Goal: Transaction & Acquisition: Purchase product/service

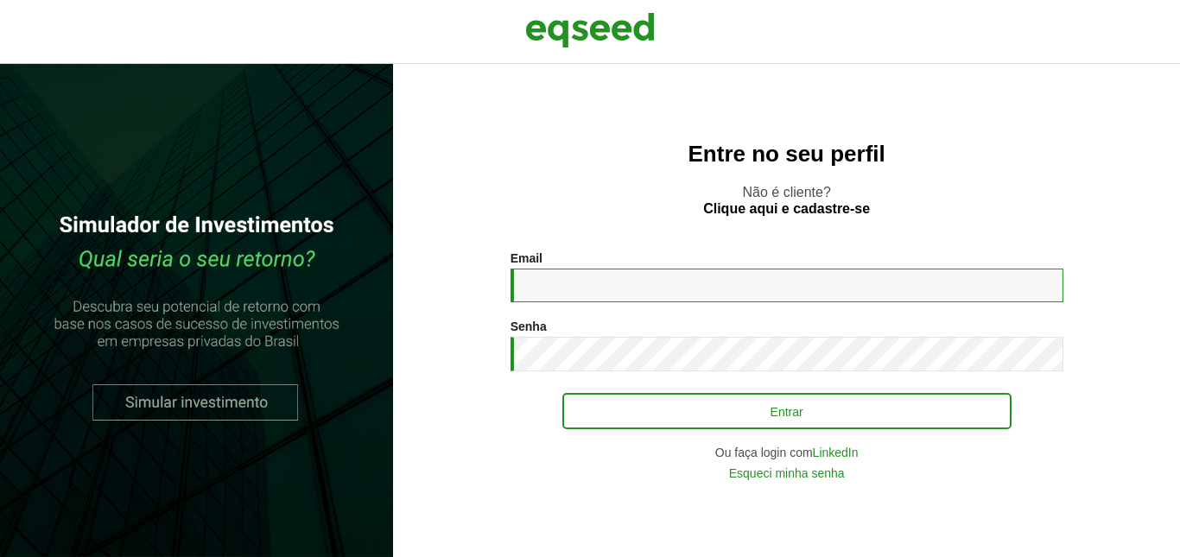
type input "**********"
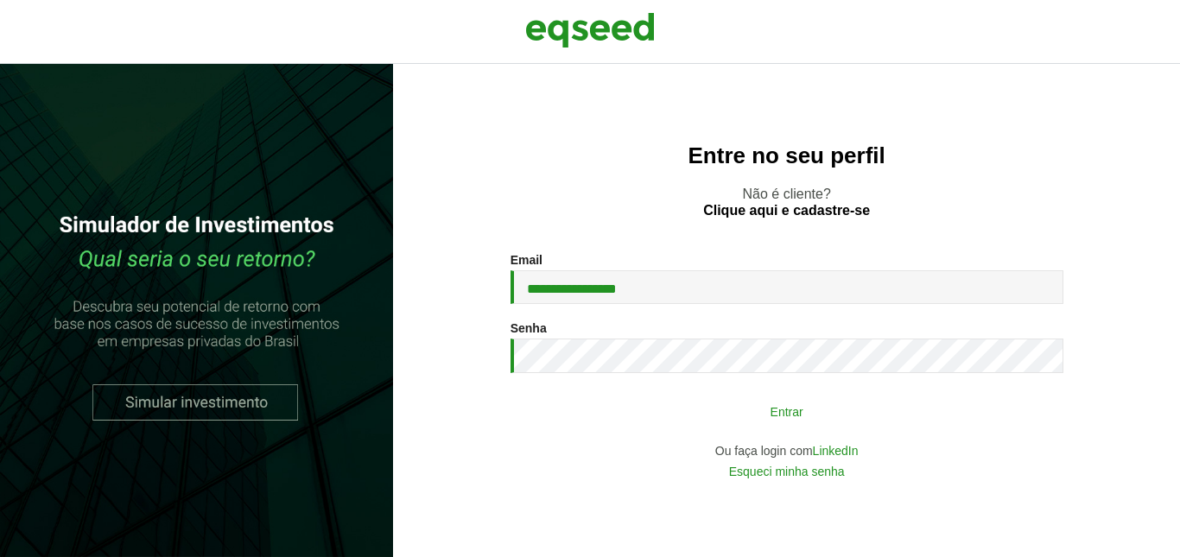
click at [757, 416] on button "Entrar" at bounding box center [786, 411] width 449 height 33
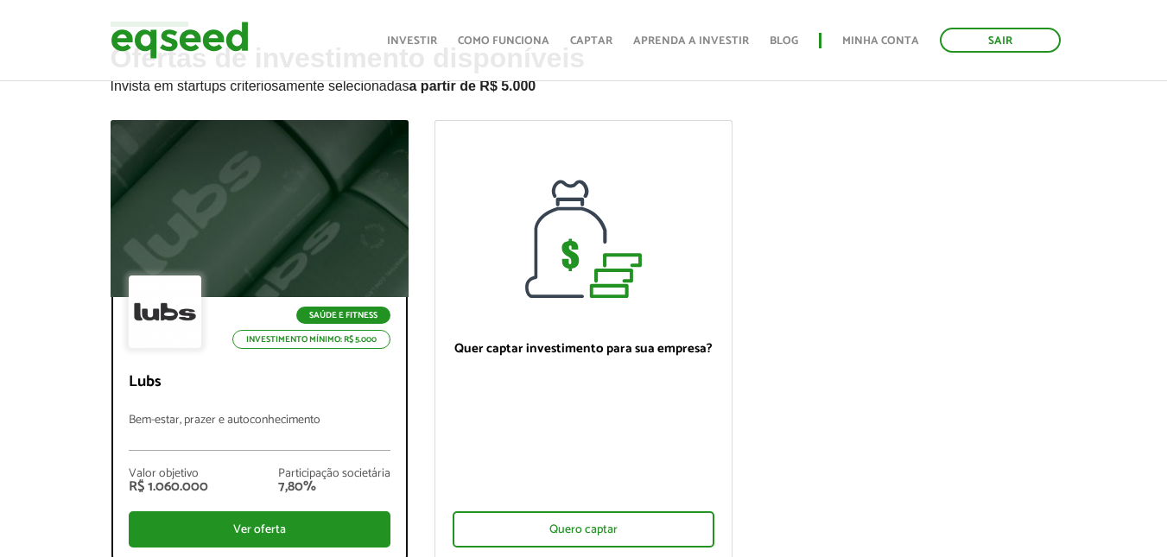
click at [263, 193] on div at bounding box center [259, 209] width 358 height 213
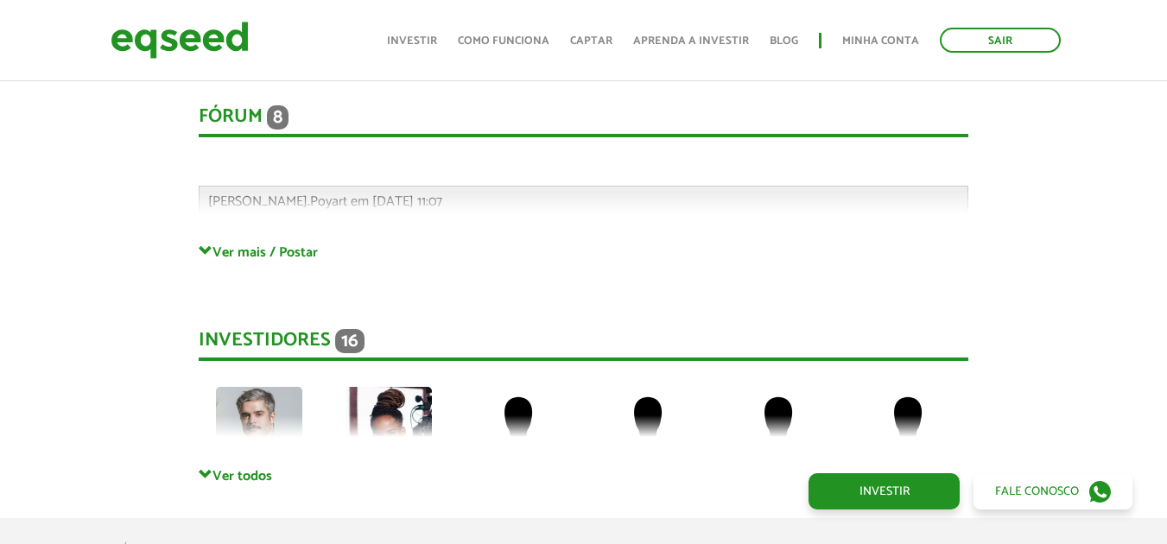
scroll to position [3888, 0]
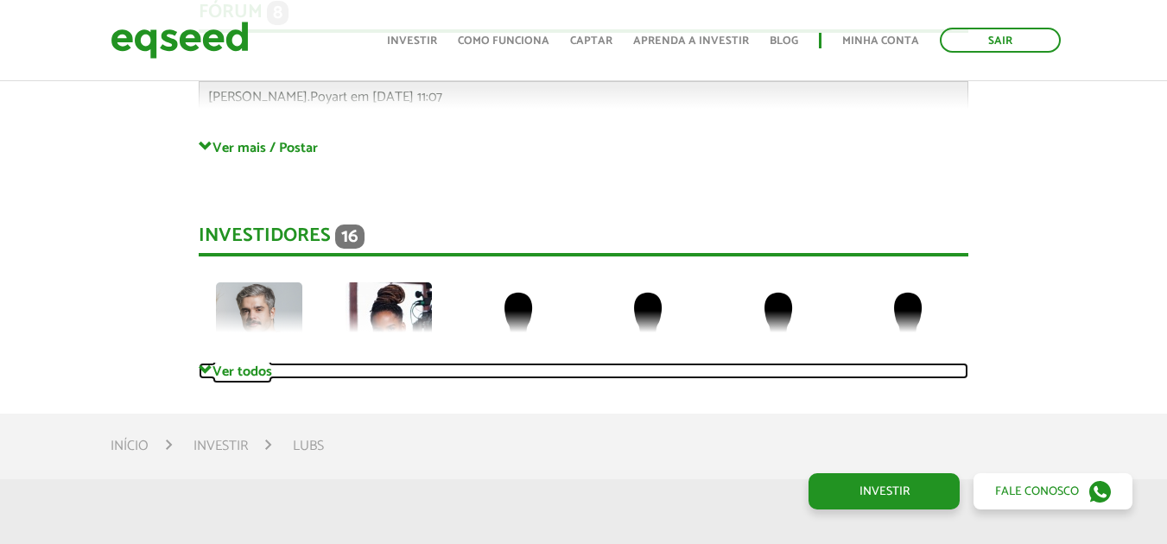
click at [204, 369] on span at bounding box center [206, 371] width 14 height 14
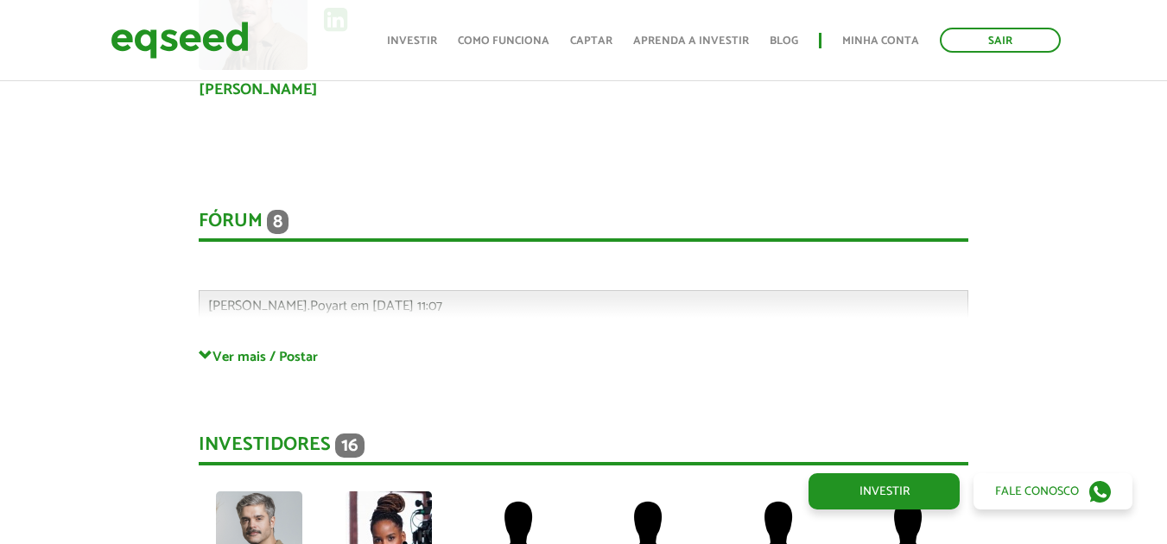
scroll to position [3715, 0]
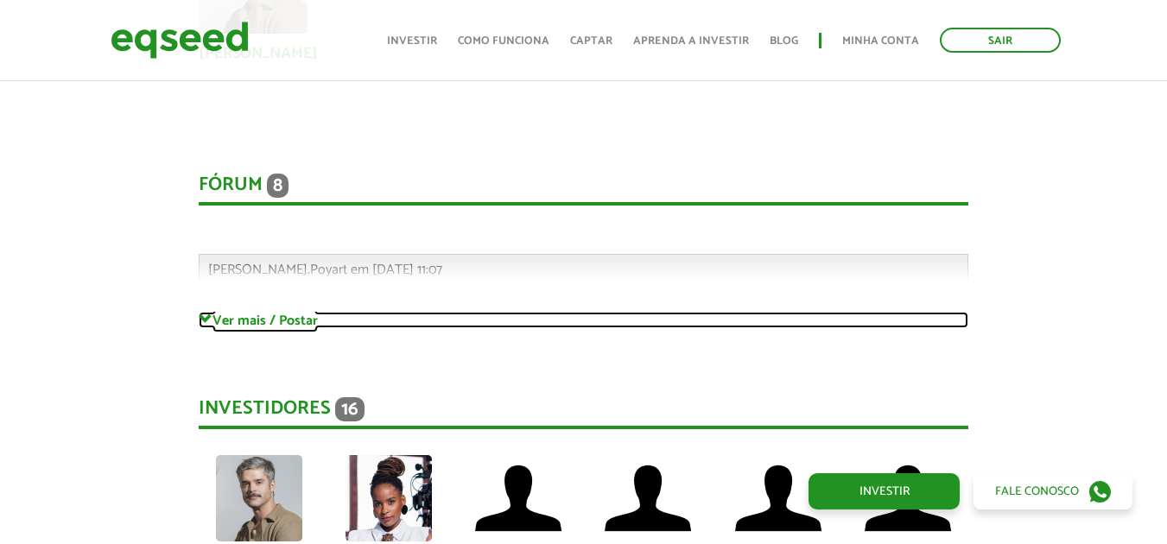
click at [203, 321] on span at bounding box center [206, 320] width 14 height 14
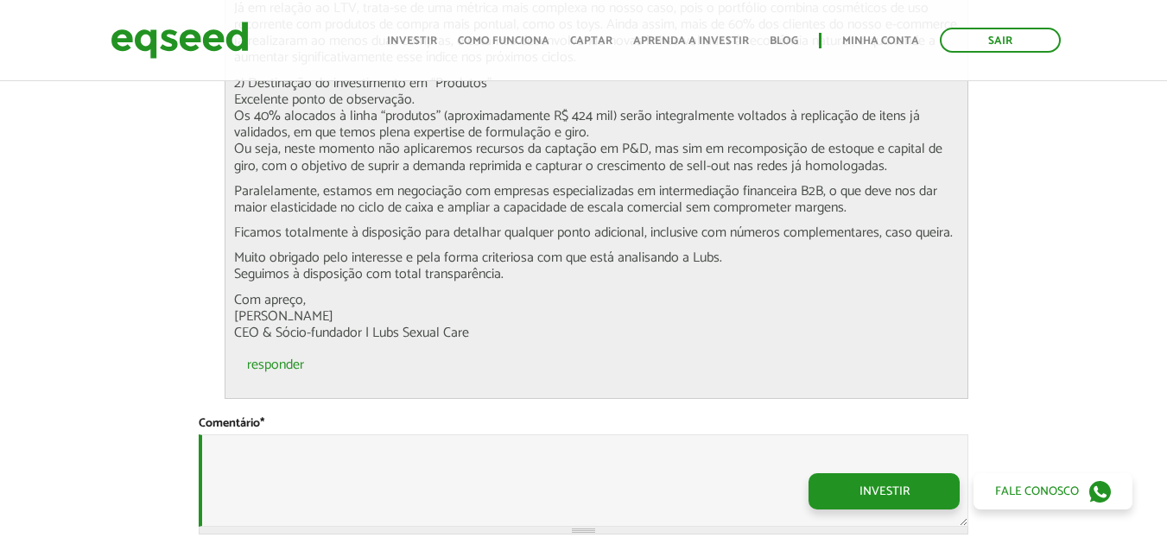
scroll to position [6220, 0]
